Goal: Task Accomplishment & Management: Use online tool/utility

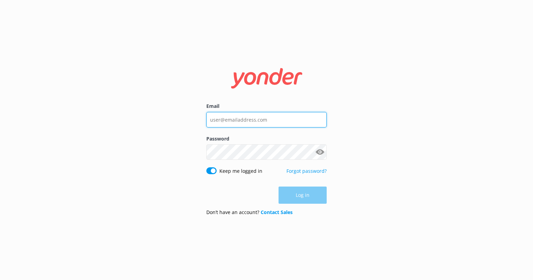
type input "[EMAIL_ADDRESS][DOMAIN_NAME]"
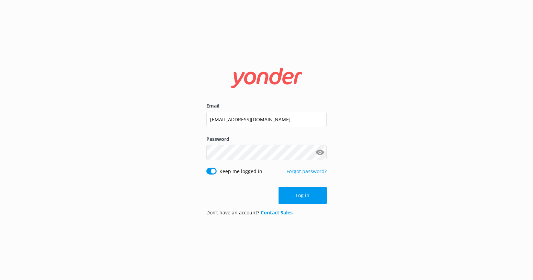
click at [397, 187] on div "Email [EMAIL_ADDRESS][DOMAIN_NAME] Password Show password Keep me logged in For…" at bounding box center [266, 140] width 533 height 280
click at [302, 197] on button "Log in" at bounding box center [303, 195] width 48 height 17
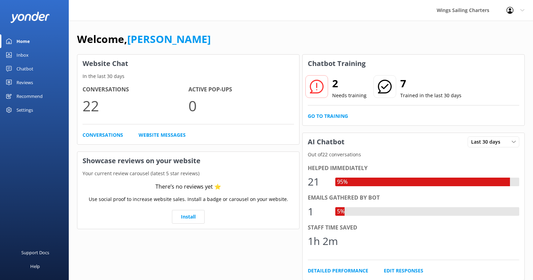
click at [318, 86] on icon at bounding box center [317, 87] width 14 height 14
click at [333, 83] on h2 "2" at bounding box center [349, 83] width 34 height 17
click at [318, 117] on link "Go to Training" at bounding box center [328, 117] width 40 height 8
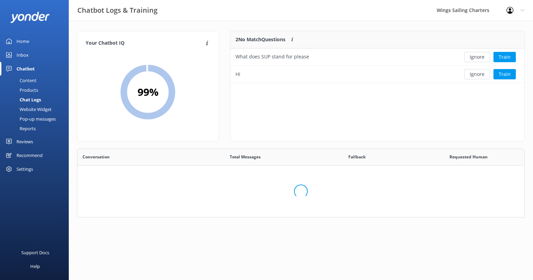
scroll to position [241, 447]
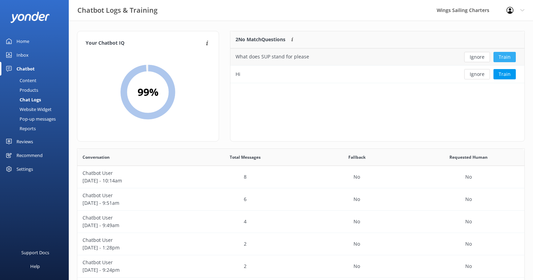
click at [513, 56] on button "Train" at bounding box center [505, 57] width 22 height 10
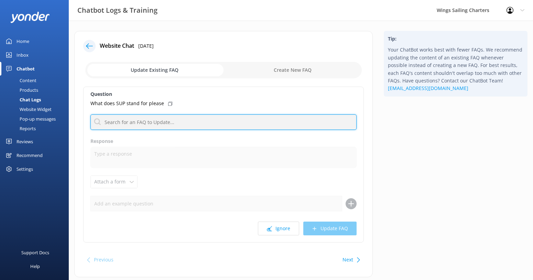
click at [161, 124] on input "text" at bounding box center [223, 122] width 266 height 15
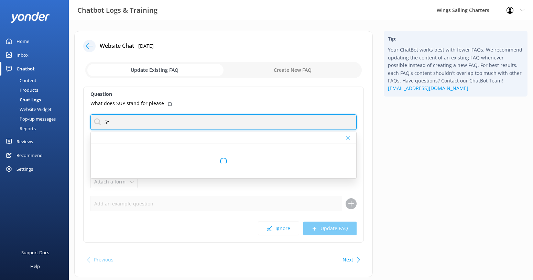
type input "S"
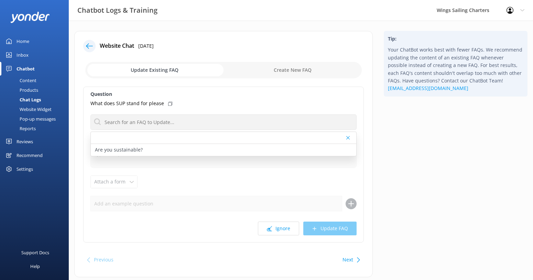
click at [217, 190] on div "Question What does SUP stand for please Are you sustainable? Response Attach a …" at bounding box center [223, 165] width 281 height 156
click at [205, 175] on div "Question What does SUP stand for please Are you sustainable? Response Attach a …" at bounding box center [223, 165] width 281 height 156
click at [399, 179] on div "Tip: Your ChatBot works best with fewer FAQs. We recommend updating the content…" at bounding box center [455, 158] width 155 height 254
click at [349, 138] on use at bounding box center [347, 137] width 3 height 3
click at [420, 177] on div "Tip: Your ChatBot works best with fewer FAQs. We recommend updating the content…" at bounding box center [455, 158] width 155 height 254
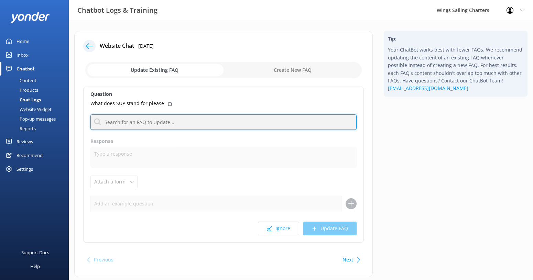
click at [152, 118] on input "text" at bounding box center [223, 122] width 266 height 15
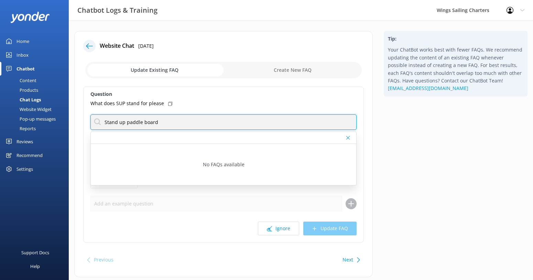
type input "Stand up paddle board"
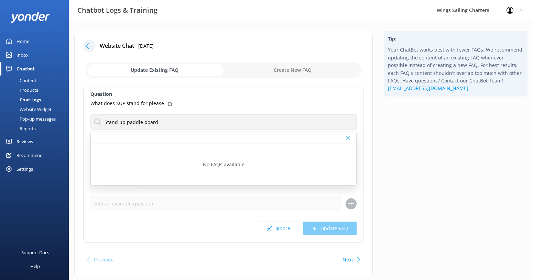
click at [348, 135] on div at bounding box center [224, 138] width 266 height 12
click at [157, 69] on input "checkbox" at bounding box center [223, 70] width 277 height 17
checkbox input "true"
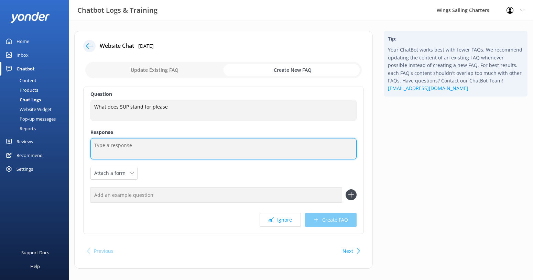
click at [136, 149] on textarea at bounding box center [223, 148] width 266 height 21
type textarea "Stand Up Paddle Board"
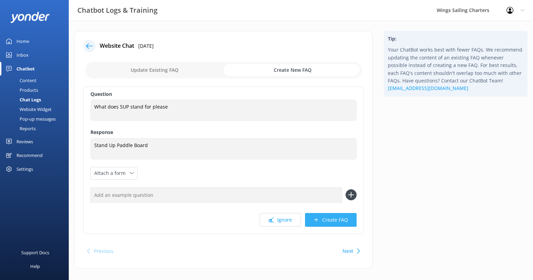
click at [339, 218] on button "Create FAQ" at bounding box center [331, 220] width 52 height 14
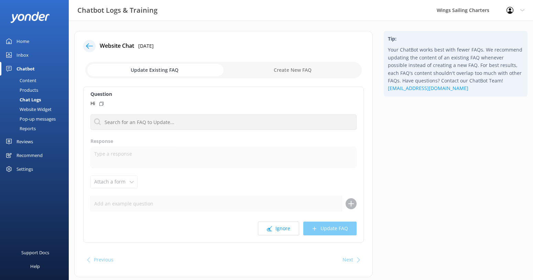
click at [89, 45] on icon at bounding box center [89, 46] width 7 height 7
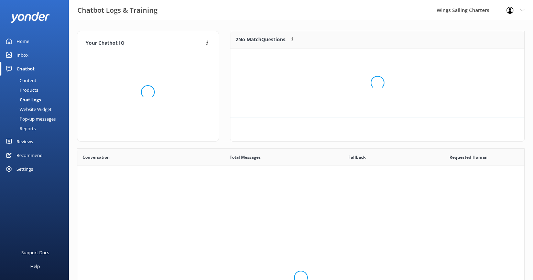
scroll to position [35, 294]
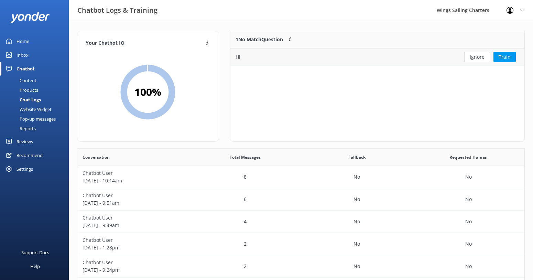
click at [416, 56] on div "Hi" at bounding box center [343, 57] width 225 height 17
click at [477, 57] on button "Ignore" at bounding box center [477, 57] width 26 height 10
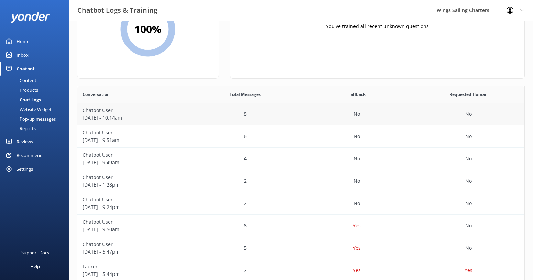
scroll to position [66, 0]
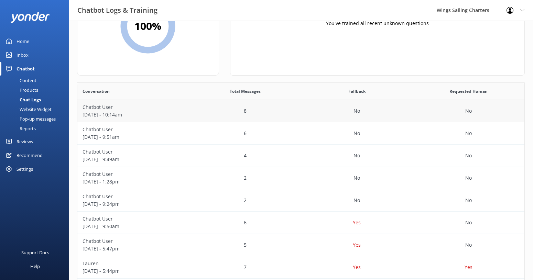
click at [112, 118] on p "[DATE] - 10:14am" at bounding box center [133, 115] width 101 height 8
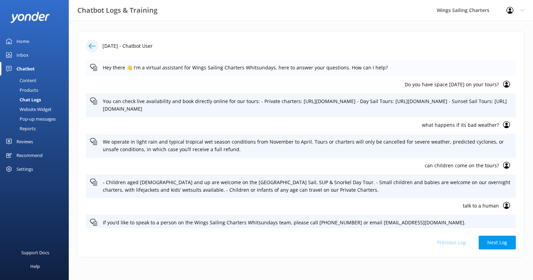
click at [399, 66] on p "Hey there 👋 I'm a virtual assistant for Wings Sailing Charters Whitsundays, her…" at bounding box center [307, 68] width 409 height 8
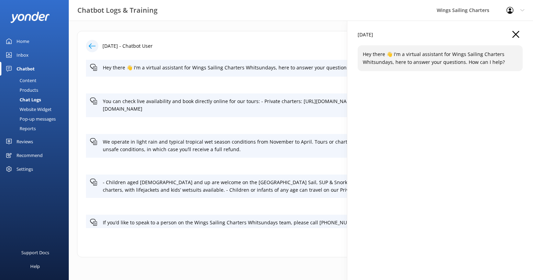
click at [516, 33] on icon "button" at bounding box center [516, 34] width 7 height 7
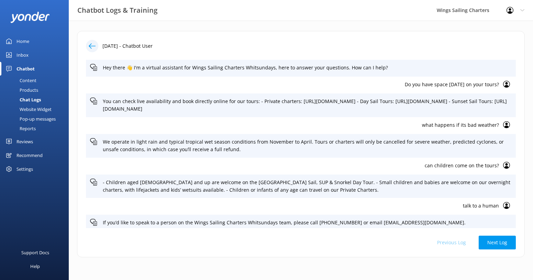
click at [475, 84] on p "Do you have space [DATE] on your tours?" at bounding box center [294, 85] width 409 height 8
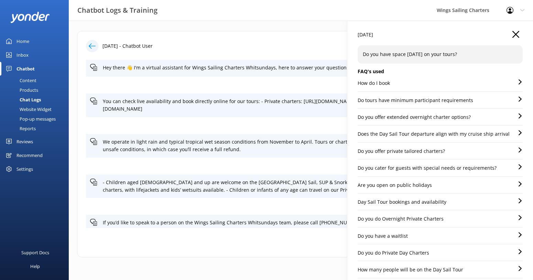
click at [475, 51] on p "Do you have space [DATE] on your tours?" at bounding box center [440, 55] width 155 height 8
click at [516, 32] on icon "button" at bounding box center [516, 34] width 7 height 7
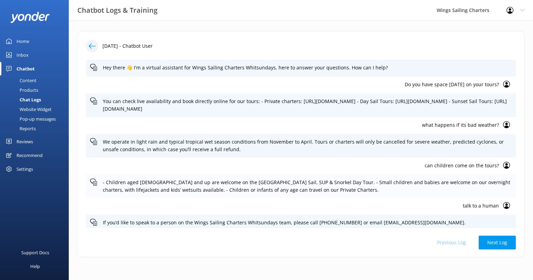
click at [253, 184] on p "- Children aged [DEMOGRAPHIC_DATA] and up are welcome on the [GEOGRAPHIC_DATA] …" at bounding box center [307, 186] width 409 height 15
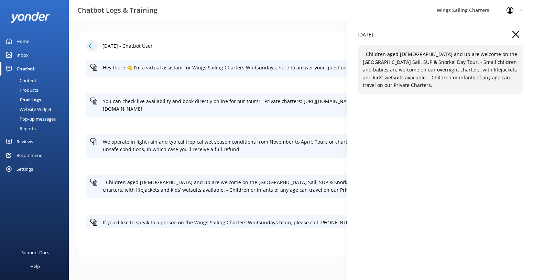
click at [384, 71] on p "- Children aged [DEMOGRAPHIC_DATA] and up are welcome on the [GEOGRAPHIC_DATA] …" at bounding box center [440, 70] width 155 height 39
click at [257, 258] on div "[DATE] - Chatbot User Hey there 👋 I'm a virtual assistant for Wings Sailing Cha…" at bounding box center [301, 146] width 464 height 251
click at [300, 164] on p "can children come on the tours?" at bounding box center [294, 166] width 409 height 8
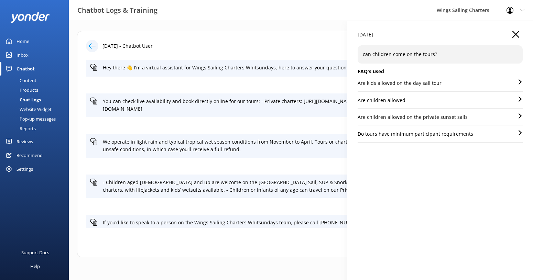
click at [518, 83] on icon at bounding box center [520, 81] width 5 height 5
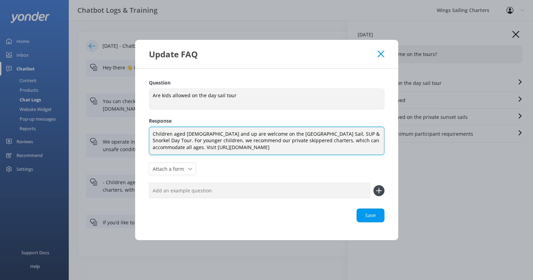
click at [273, 141] on textarea "Children aged [DEMOGRAPHIC_DATA] and up are welcome on the [GEOGRAPHIC_DATA] Sa…" at bounding box center [267, 141] width 236 height 29
click at [187, 135] on textarea "Children aged [DEMOGRAPHIC_DATA] and up are welcome on the [GEOGRAPHIC_DATA] Sa…" at bounding box center [267, 141] width 236 height 29
click at [365, 216] on div "Loading.." at bounding box center [267, 216] width 236 height 14
click at [376, 221] on div "Save" at bounding box center [267, 216] width 236 height 14
type textarea "Children aged [DEMOGRAPHIC_DATA] and up are welcome on the [GEOGRAPHIC_DATA] Sa…"
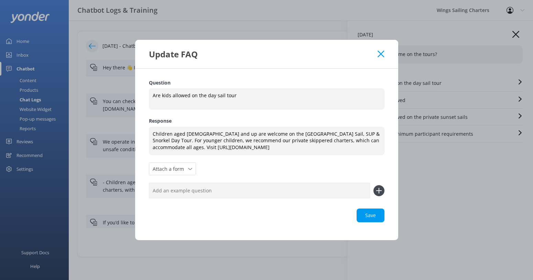
click at [381, 53] on use at bounding box center [381, 54] width 7 height 7
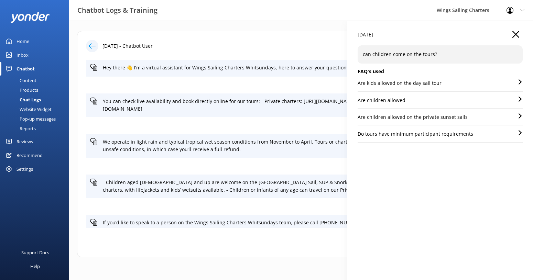
click at [438, 99] on div "Are children allowed" at bounding box center [440, 103] width 165 height 12
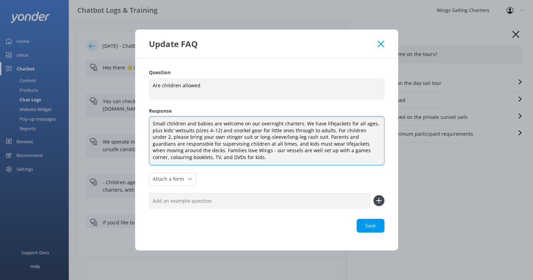
click at [152, 124] on textarea "Small children and babies are welcome on our overnight charters. We have lifeja…" at bounding box center [267, 141] width 236 height 49
click at [153, 118] on textarea "Small children and babies are welcome on our overnight charters. We have lifeja…" at bounding box center [267, 141] width 236 height 49
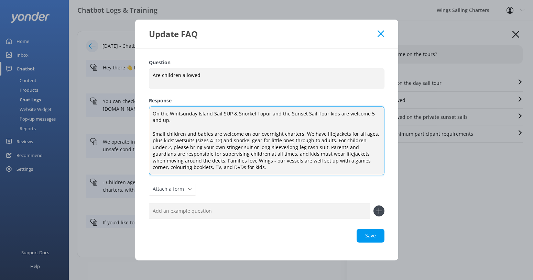
click at [261, 114] on textarea "On the Whitsunday Island Sail SUP & Snorkel Topur and the Sunset Sail Tour kids…" at bounding box center [267, 141] width 236 height 69
drag, startPoint x: 256, startPoint y: 134, endPoint x: 152, endPoint y: 136, distance: 104.3
click at [152, 136] on textarea "On the Whitsunday Island Sail SUP & Snorkel Tour and the Sunset Sail Tour kids …" at bounding box center [267, 141] width 236 height 69
click at [306, 135] on textarea "On the Whitsunday Island Sail SUP & Snorkel Tour and the Sunset Sail Tour kids …" at bounding box center [267, 141] width 236 height 69
click at [264, 148] on textarea "On the Whitsunday Island Sail SUP & Snorkel Tour and the Sunset Sail Tour kids …" at bounding box center [267, 141] width 236 height 69
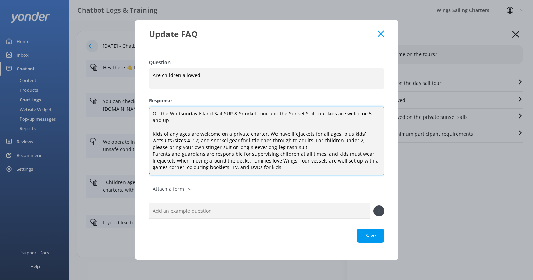
click at [166, 121] on textarea "On the Whitsunday Island Sail SUP & Snorkel Tour and the Sunset Sail Tour kids …" at bounding box center [267, 141] width 236 height 69
click at [371, 236] on div "Loading.." at bounding box center [267, 236] width 236 height 14
click at [376, 235] on div "Save" at bounding box center [267, 236] width 236 height 14
type textarea "On the Whitsunday Island Sail SUP & Snorkel Tour and the Sunset Sail Tour kids …"
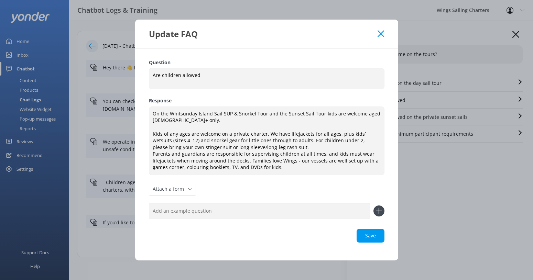
click at [378, 31] on icon at bounding box center [381, 33] width 7 height 7
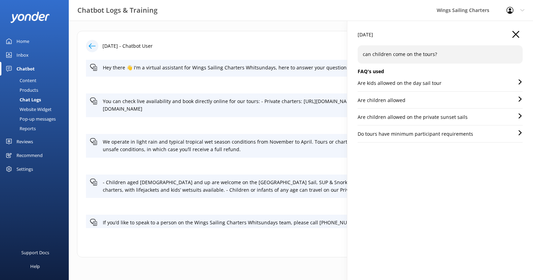
click at [449, 117] on p "Are children allowed on the private sunset sails" at bounding box center [413, 118] width 110 height 8
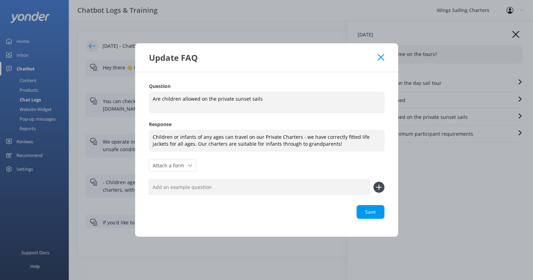
click at [379, 57] on icon at bounding box center [381, 57] width 7 height 7
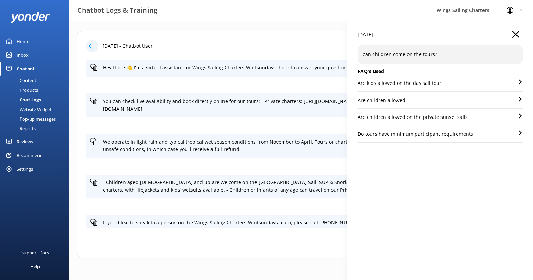
click at [403, 135] on p "Do tours have minimum participant requirements" at bounding box center [416, 134] width 116 height 8
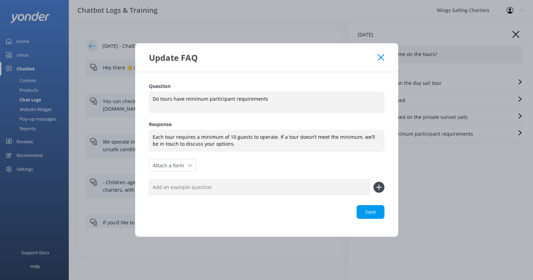
click at [380, 57] on icon at bounding box center [381, 57] width 7 height 7
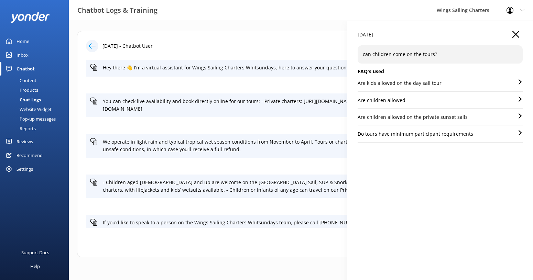
click at [89, 46] on use at bounding box center [92, 45] width 7 height 5
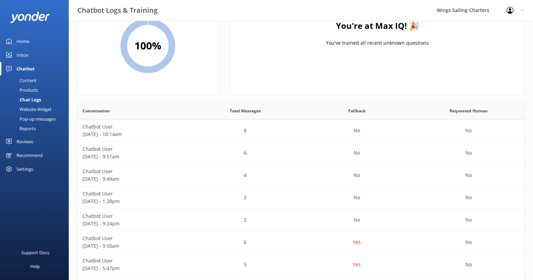
scroll to position [47, 0]
click at [158, 158] on p "[DATE] - 9:51am" at bounding box center [133, 157] width 101 height 8
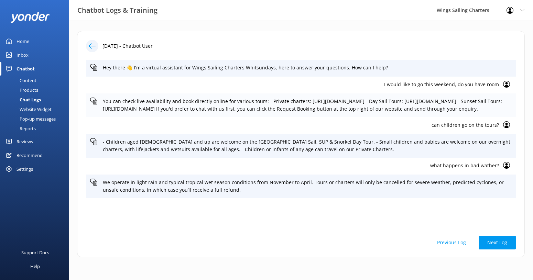
click at [251, 111] on p "You can check live availability and book directly online for various tours: - P…" at bounding box center [307, 105] width 409 height 15
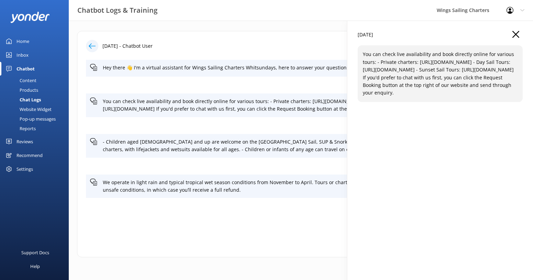
click at [380, 62] on p "You can check live availability and book directly online for various tours: - P…" at bounding box center [440, 74] width 155 height 46
click at [408, 75] on p "You can check live availability and book directly online for various tours: - P…" at bounding box center [440, 74] width 155 height 46
click at [504, 76] on p "You can check live availability and book directly online for various tours: - P…" at bounding box center [440, 74] width 155 height 46
click at [515, 30] on div "[DATE] You can check live availability and book directly online for various tou…" at bounding box center [440, 161] width 186 height 280
click at [515, 32] on icon "button" at bounding box center [516, 34] width 7 height 7
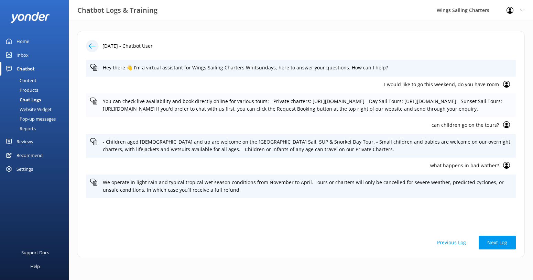
click at [196, 112] on p "You can check live availability and book directly online for various tours: - P…" at bounding box center [307, 105] width 409 height 15
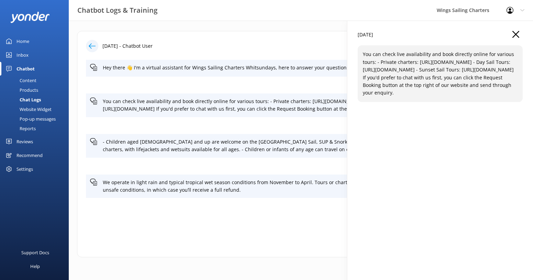
click at [514, 33] on use "button" at bounding box center [516, 34] width 7 height 7
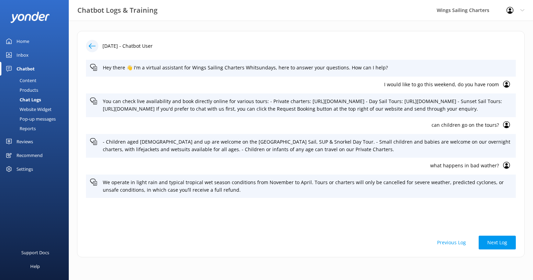
click at [434, 84] on p "I would like to go this weekend, do you have room" at bounding box center [294, 85] width 409 height 8
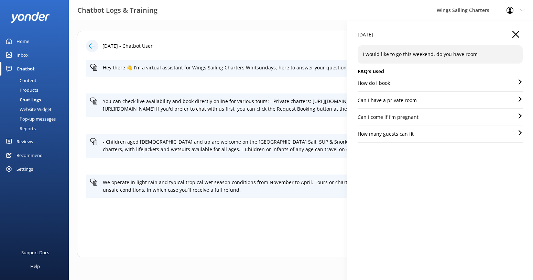
click at [509, 81] on div "How do I book" at bounding box center [440, 85] width 165 height 12
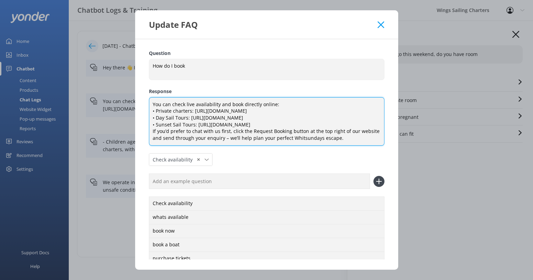
drag, startPoint x: 281, startPoint y: 111, endPoint x: 150, endPoint y: 113, distance: 131.4
click at [150, 113] on textarea "You can check live availability and book directly online: • Private charters: […" at bounding box center [267, 121] width 236 height 49
click at [152, 119] on textarea "You can check live availability and book directly online: • Day Sail Tours: [UR…" at bounding box center [267, 121] width 236 height 49
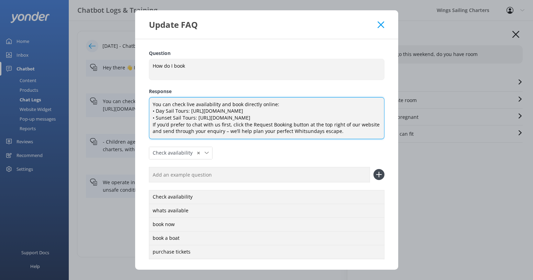
click at [309, 112] on textarea "You can check live availability and book directly online: • Day Sail Tours: [UR…" at bounding box center [267, 118] width 236 height 42
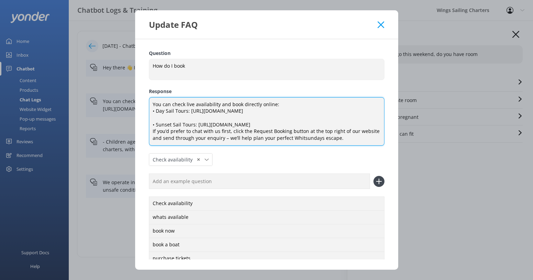
click at [346, 124] on textarea "You can check live availability and book directly online: • Day Sail Tours: [UR…" at bounding box center [267, 121] width 236 height 49
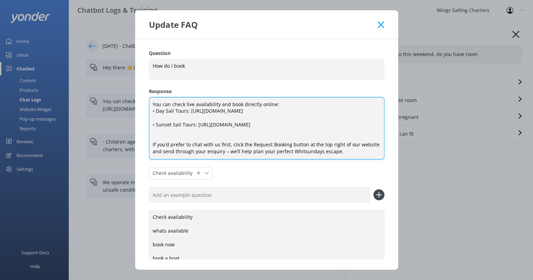
paste textarea "• Private charters: [URL][DOMAIN_NAME]"
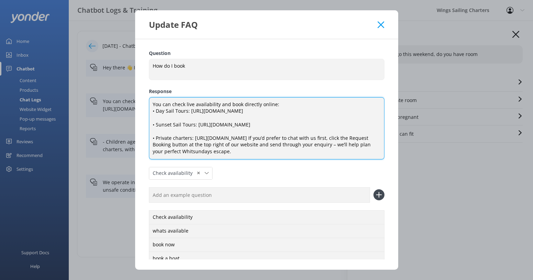
click at [153, 144] on textarea "You can check live availability and book directly online: • Day Sail Tours: [UR…" at bounding box center [267, 128] width 236 height 62
click at [282, 138] on textarea "You can check live availability and book directly online: • Day Sail Tours: [UR…" at bounding box center [267, 128] width 236 height 62
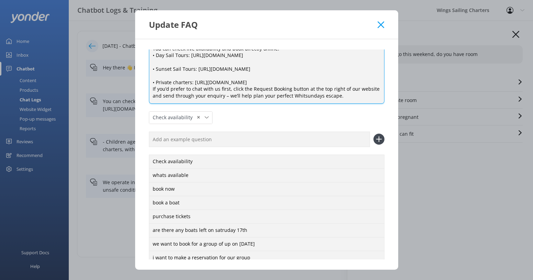
scroll to position [120, 0]
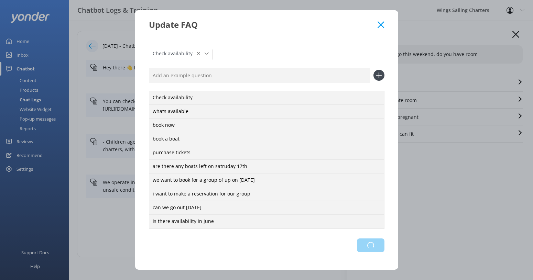
click at [369, 245] on div "Loading.." at bounding box center [267, 246] width 236 height 14
type textarea "You can check live availability and book directly online: • Day Sail Tours: [UR…"
click at [379, 25] on icon at bounding box center [381, 24] width 7 height 7
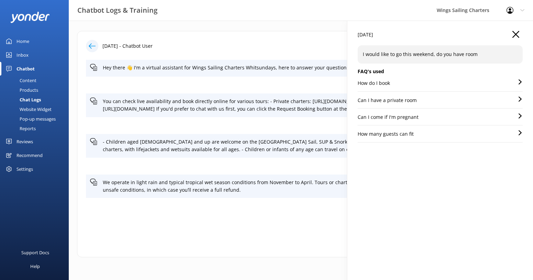
click at [432, 115] on div "Can I come if I'm pregnant" at bounding box center [440, 120] width 165 height 12
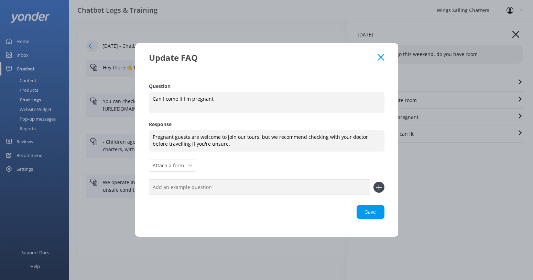
click at [381, 55] on icon at bounding box center [381, 57] width 7 height 7
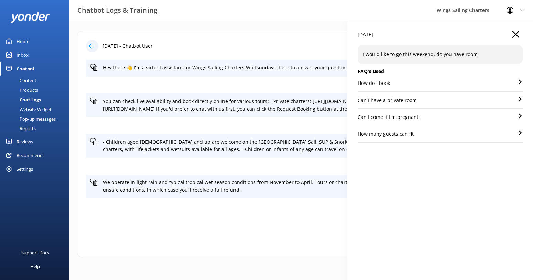
click at [383, 80] on p "How do I book" at bounding box center [374, 83] width 32 height 8
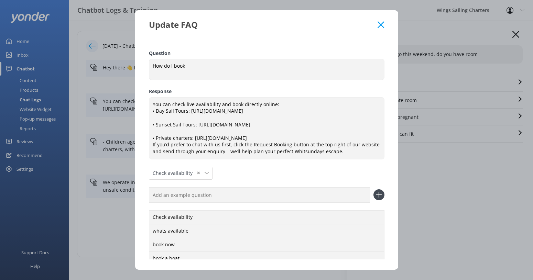
click at [382, 23] on icon at bounding box center [381, 24] width 7 height 7
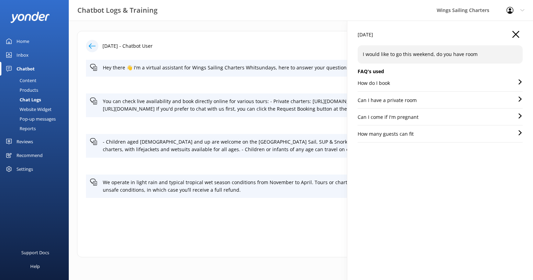
click at [516, 32] on icon "button" at bounding box center [516, 34] width 7 height 7
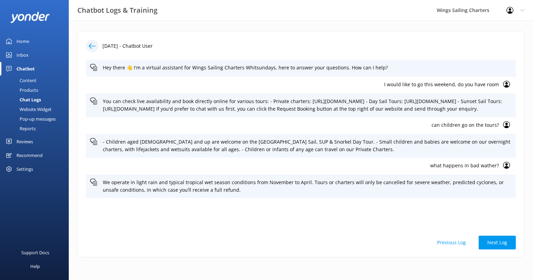
click at [95, 44] on icon at bounding box center [92, 46] width 7 height 7
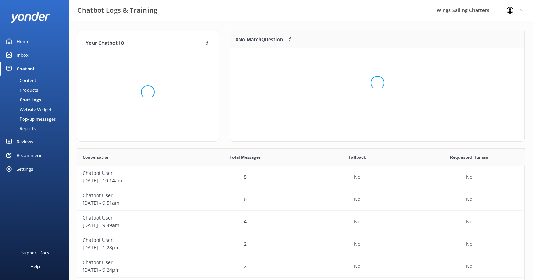
scroll to position [86, 294]
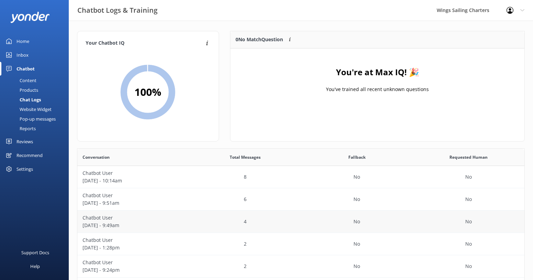
click at [172, 220] on p "Chatbot User" at bounding box center [133, 218] width 101 height 8
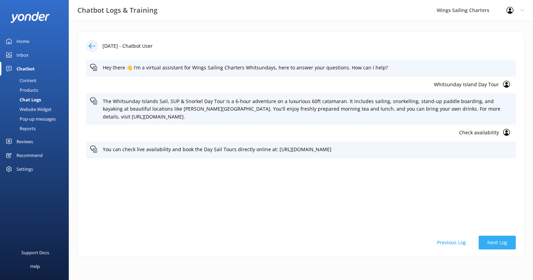
click at [506, 242] on button "Next Log" at bounding box center [497, 243] width 37 height 14
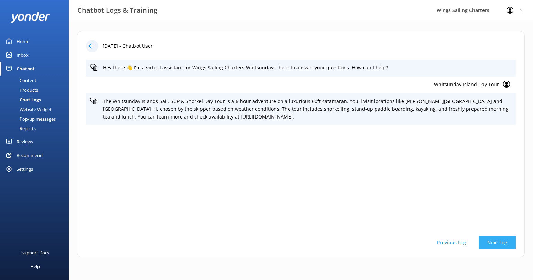
click at [502, 241] on button "Next Log" at bounding box center [497, 243] width 37 height 14
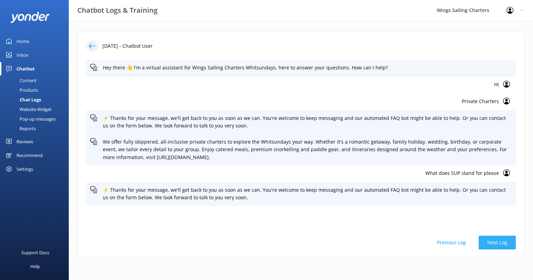
click at [498, 244] on button "Next Log" at bounding box center [497, 243] width 37 height 14
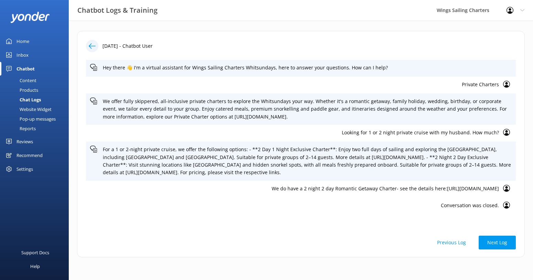
click at [480, 131] on p "Looking for 1 or 2 night private cruise with my husband. How much?" at bounding box center [294, 133] width 409 height 8
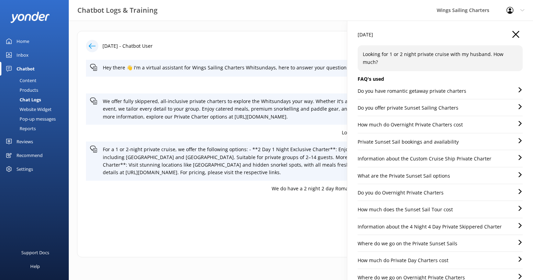
click at [428, 87] on p "Do you have romantic getaway private charters" at bounding box center [412, 91] width 109 height 8
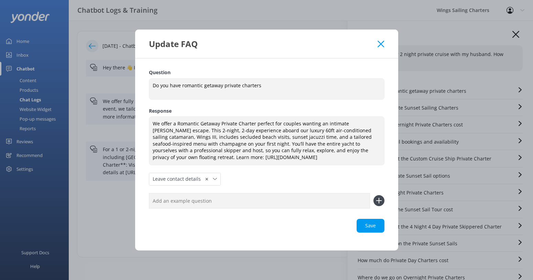
click at [381, 45] on icon at bounding box center [381, 44] width 7 height 7
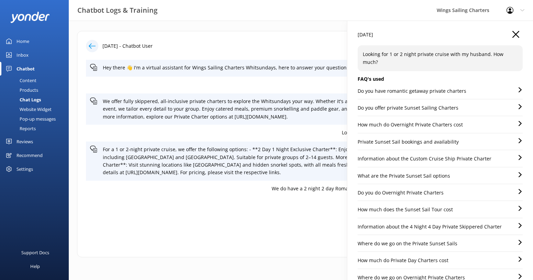
click at [514, 35] on icon "button" at bounding box center [516, 34] width 7 height 7
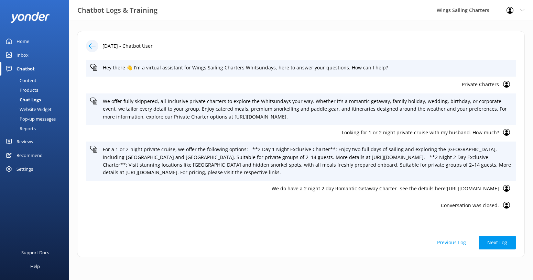
click at [92, 45] on icon at bounding box center [92, 46] width 7 height 7
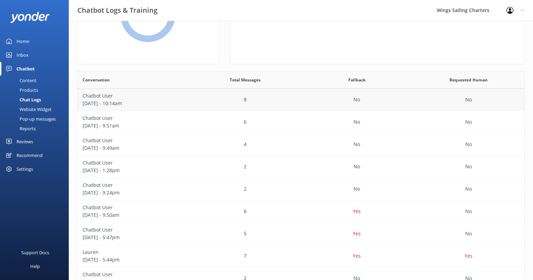
scroll to position [78, 0]
click at [40, 108] on div "Website Widget" at bounding box center [27, 110] width 47 height 10
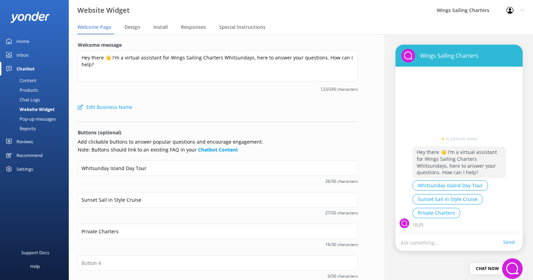
click at [36, 117] on div "Pop-up messages" at bounding box center [30, 119] width 52 height 10
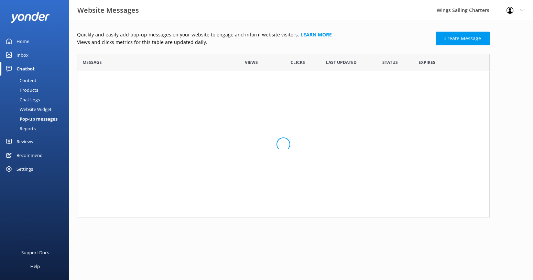
scroll to position [47, 413]
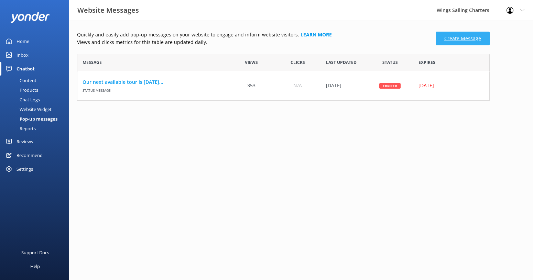
click at [464, 38] on link "Create Message" at bounding box center [463, 39] width 54 height 14
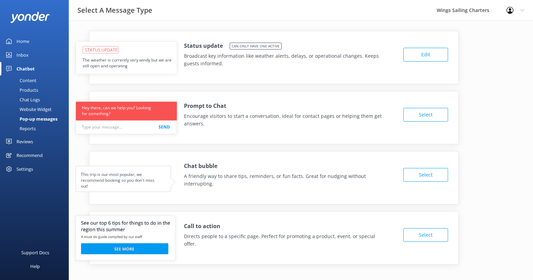
click at [429, 176] on button "Select" at bounding box center [426, 175] width 45 height 14
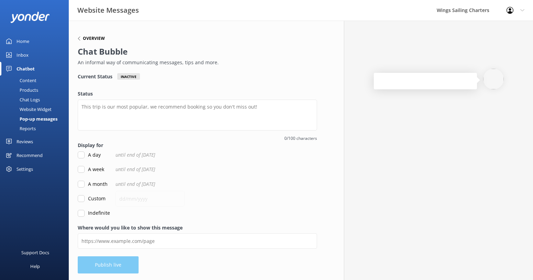
click at [92, 37] on h6 "Overview" at bounding box center [94, 38] width 22 height 4
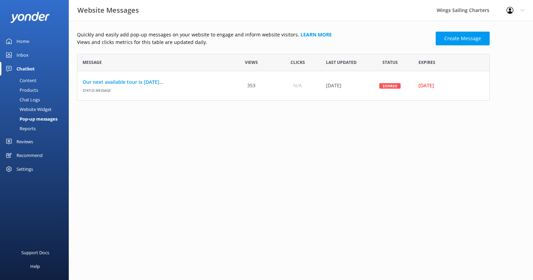
scroll to position [47, 413]
click at [40, 118] on div "Pop-up messages" at bounding box center [30, 119] width 53 height 10
click at [41, 109] on div "Website Widget" at bounding box center [27, 110] width 47 height 10
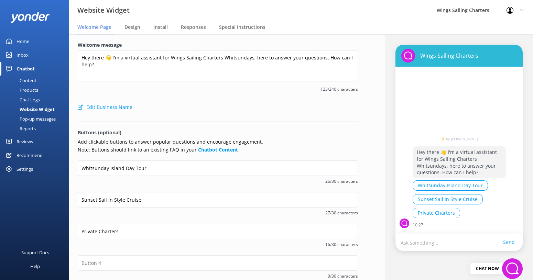
click at [32, 119] on div "Pop-up messages" at bounding box center [30, 119] width 52 height 10
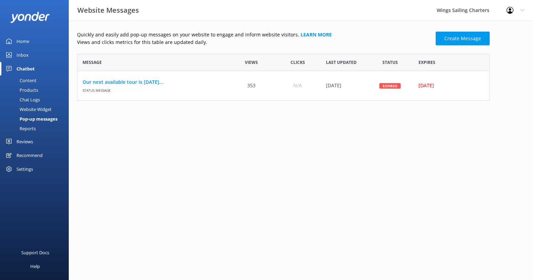
scroll to position [47, 413]
click at [304, 34] on link "Learn more" at bounding box center [316, 34] width 31 height 7
click at [476, 41] on link "Create Message" at bounding box center [463, 39] width 54 height 14
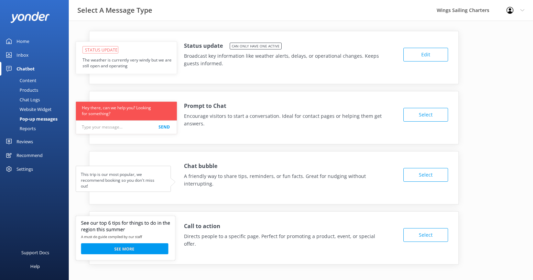
click at [428, 173] on button "Select" at bounding box center [426, 175] width 45 height 14
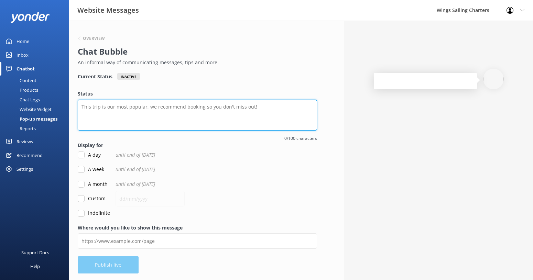
click at [205, 110] on textarea "Status" at bounding box center [197, 115] width 239 height 31
type textarea "Be quick for the school holidays!"
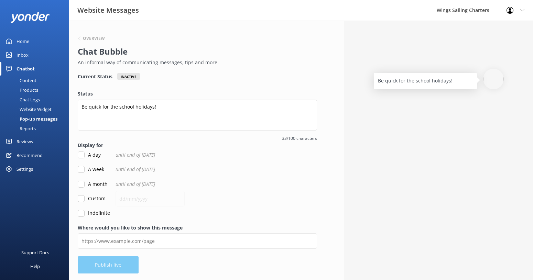
click at [82, 170] on input "A week" at bounding box center [81, 169] width 7 height 7
checkbox input "true"
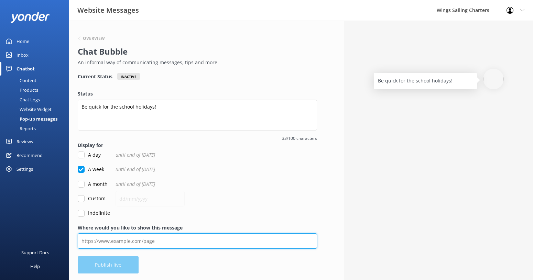
click at [179, 239] on input "Where would you like to show this message" at bounding box center [197, 241] width 239 height 15
paste input "[URL][DOMAIN_NAME]"
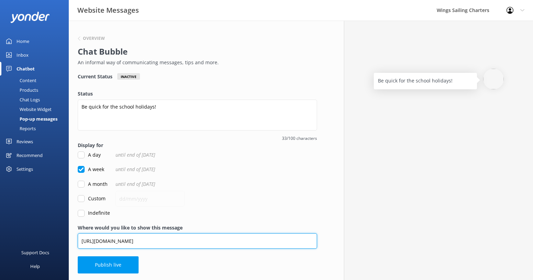
type input "[URL][DOMAIN_NAME]"
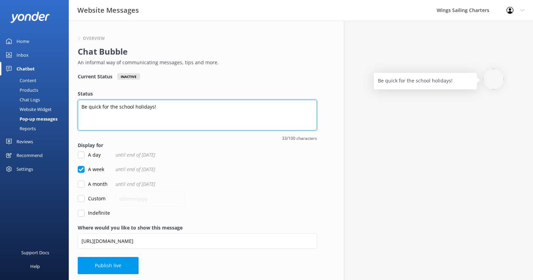
click at [157, 106] on textarea "Be quick for the school holidays!" at bounding box center [197, 115] width 239 height 31
click at [153, 109] on textarea "Be quick for the school holidays- filling fast!" at bounding box center [197, 115] width 239 height 31
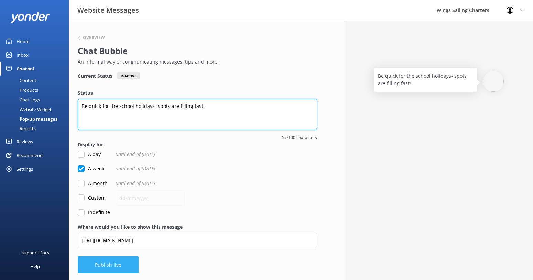
type textarea "Be quick for the school holidays- spots are filling fast!"
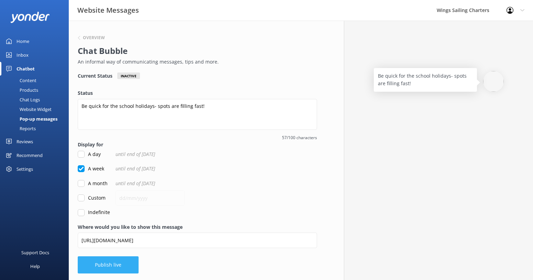
click at [107, 264] on button "Publish live" at bounding box center [108, 265] width 61 height 17
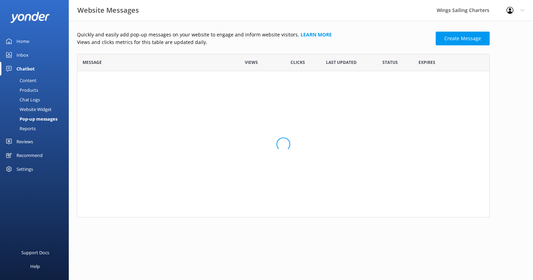
scroll to position [76, 413]
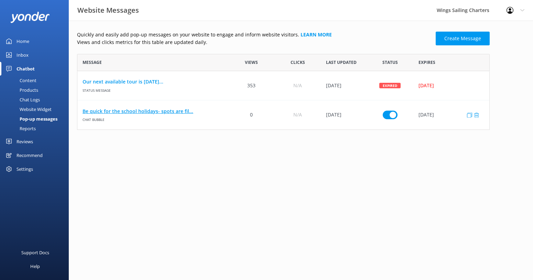
click at [139, 110] on link "Be quick for the school holidays- spots are fil..." at bounding box center [153, 112] width 141 height 8
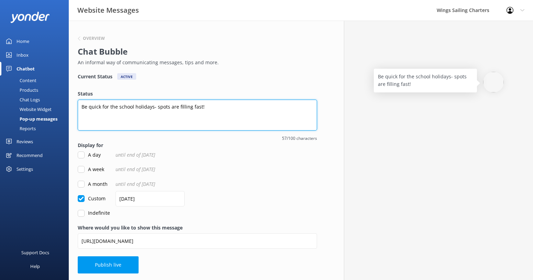
click at [207, 107] on textarea "Be quick for the school holidays- spots are filling fast!" at bounding box center [197, 115] width 239 height 31
drag, startPoint x: 100, startPoint y: 107, endPoint x: 85, endPoint y: 105, distance: 15.6
click at [85, 105] on textarea "Be quick for the school holidays- spots are filling fast!" at bounding box center [197, 115] width 239 height 31
type textarea "Book now for the school holidays- spots are filling fast!"
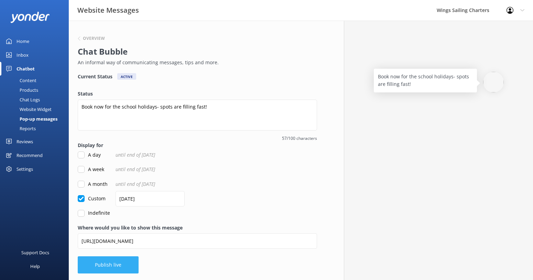
click at [108, 264] on button "Publish live" at bounding box center [108, 265] width 61 height 17
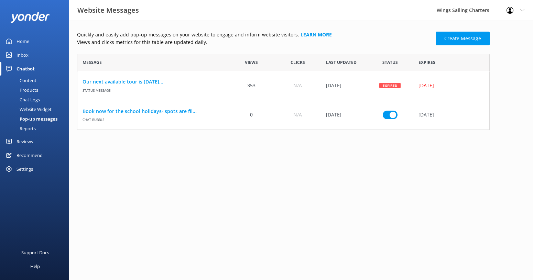
scroll to position [76, 413]
click at [460, 44] on link "Create Message" at bounding box center [463, 39] width 54 height 14
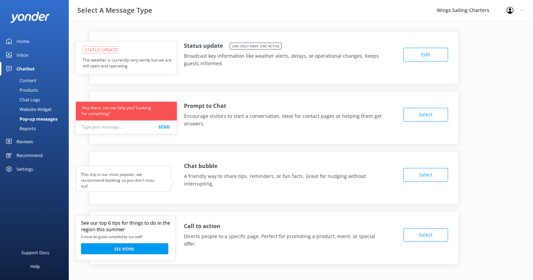
click at [427, 174] on button "Select" at bounding box center [426, 175] width 45 height 14
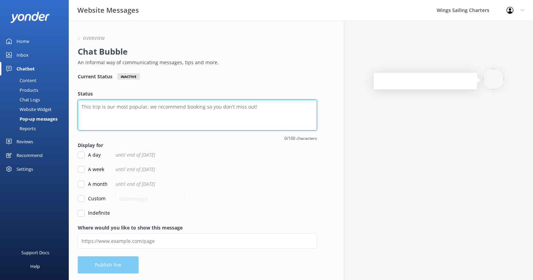
click at [136, 107] on textarea "Status" at bounding box center [197, 115] width 239 height 31
type textarea "P"
type textarea "Book in advance to secure your perfect holiday dates!"
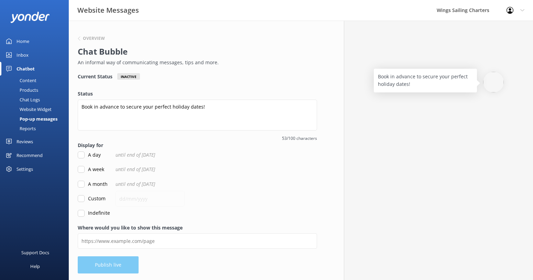
click at [80, 214] on input "Indefinite" at bounding box center [81, 213] width 7 height 7
checkbox input "true"
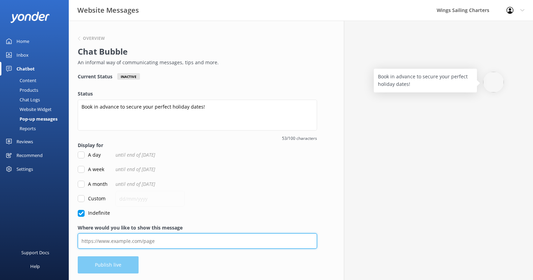
drag, startPoint x: 174, startPoint y: 241, endPoint x: 79, endPoint y: 244, distance: 95.7
click at [79, 244] on input "Where would you like to show this message" at bounding box center [197, 241] width 239 height 15
paste input "[URL][DOMAIN_NAME]"
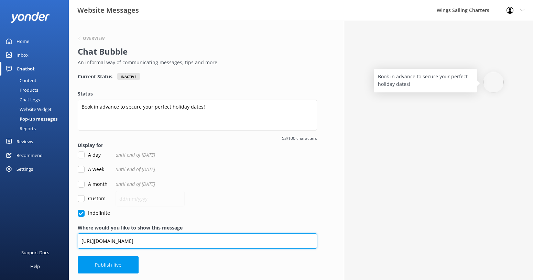
type input "[URL][DOMAIN_NAME]"
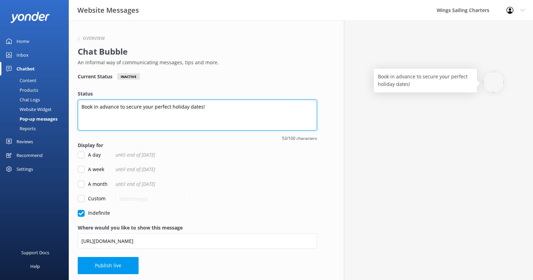
click at [82, 108] on textarea "Book in advance to secure your perfect holiday dates!" at bounding box center [197, 115] width 239 height 31
click at [117, 108] on textarea "Reccomend to Book in advance to secure your perfect holiday dates!" at bounding box center [197, 115] width 239 height 31
click at [94, 107] on textarea "Reccomend to book in advance to secure your perfect holiday dates!" at bounding box center [197, 115] width 239 height 31
click at [242, 106] on textarea "Recommend to book in advance to secure your perfect holiday dates!" at bounding box center [197, 115] width 239 height 31
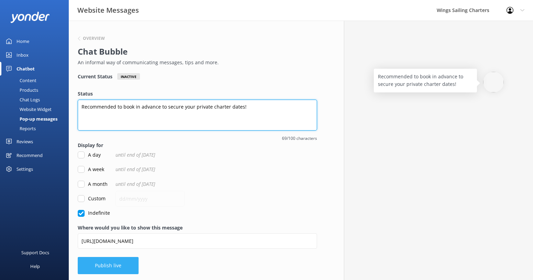
type textarea "Recommended to book in advance to secure your private charter dates!"
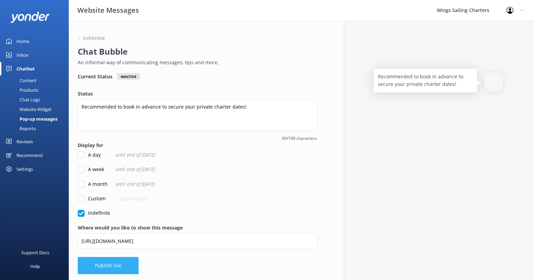
click at [106, 264] on button "Publish live" at bounding box center [108, 265] width 61 height 17
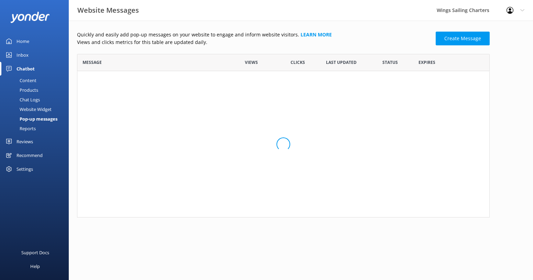
scroll to position [105, 413]
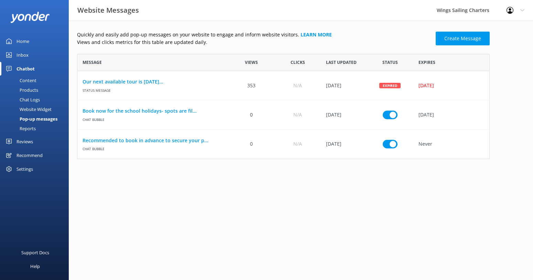
click at [522, 9] on icon at bounding box center [523, 10] width 4 height 4
click at [500, 48] on link "Logout" at bounding box center [499, 46] width 69 height 17
